Goal: Task Accomplishment & Management: Manage account settings

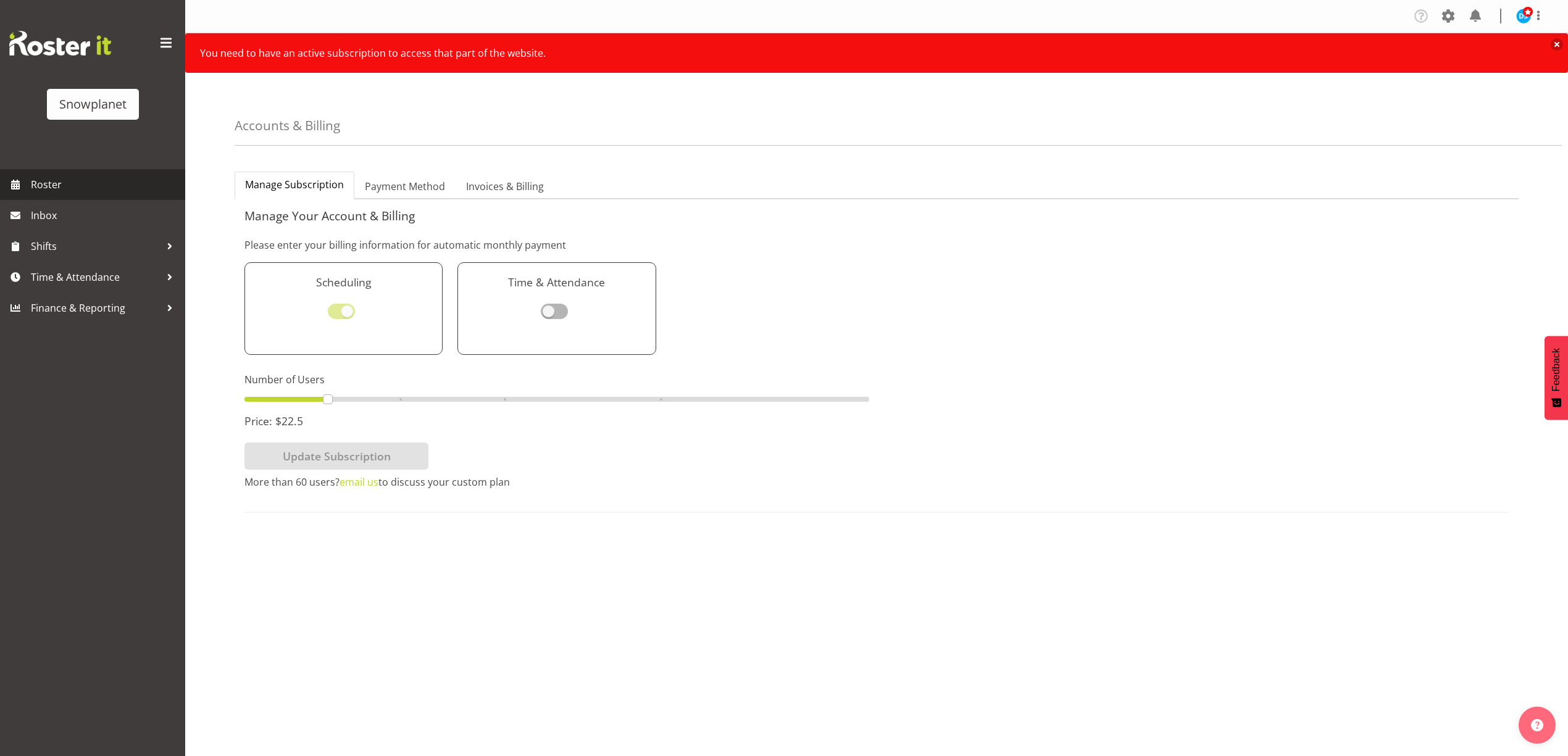
click at [65, 185] on span "Roster" at bounding box center [105, 185] width 148 height 18
click at [56, 246] on span "Shifts" at bounding box center [96, 246] width 130 height 18
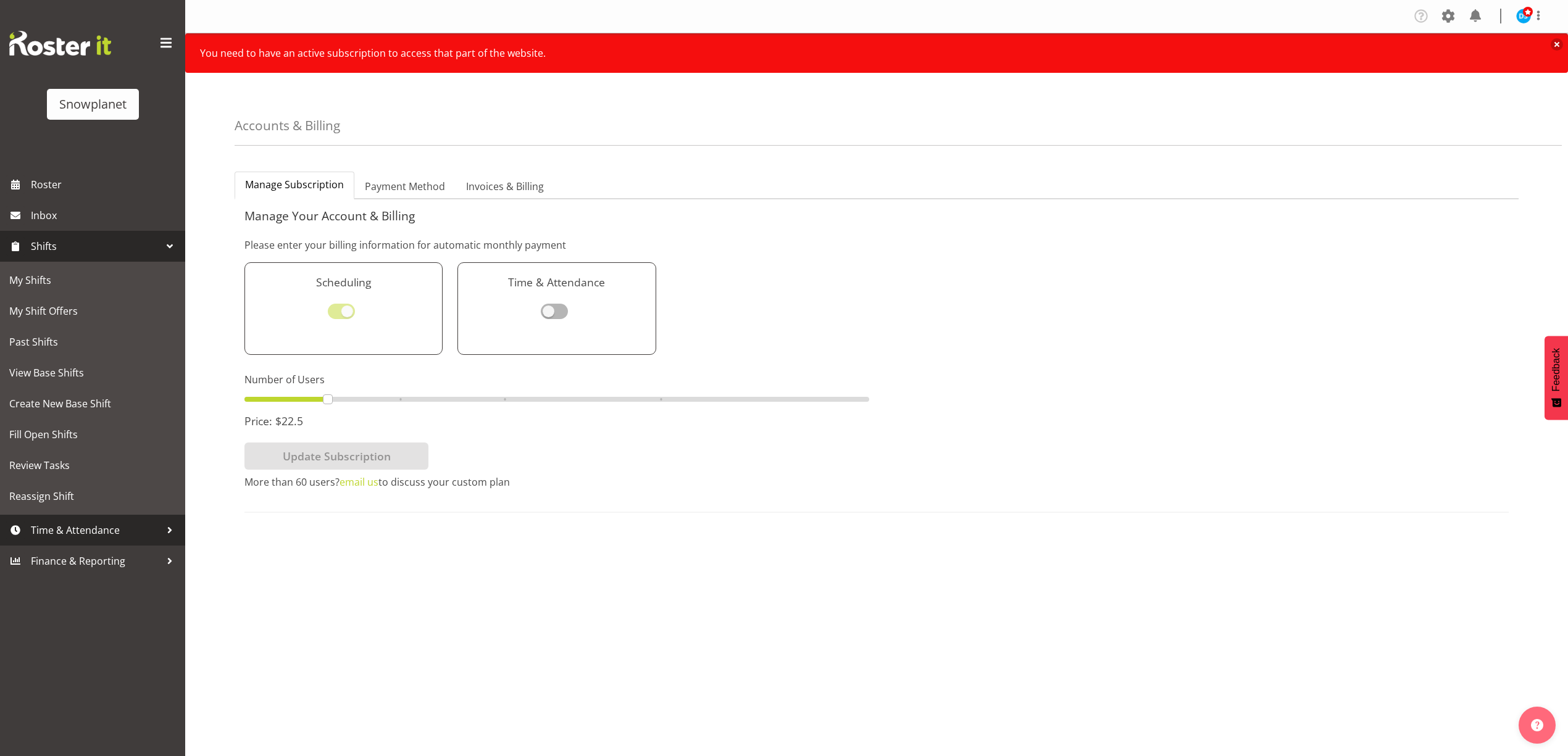
click at [82, 531] on span "Time & Attendance" at bounding box center [96, 530] width 130 height 18
